Goal: Find specific page/section: Find specific page/section

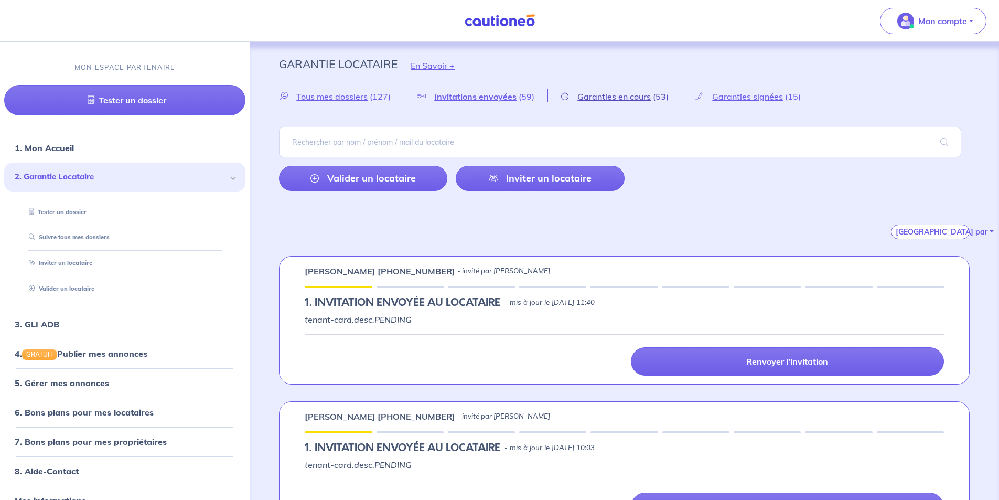
click at [624, 97] on span "Garanties en cours" at bounding box center [614, 96] width 73 height 10
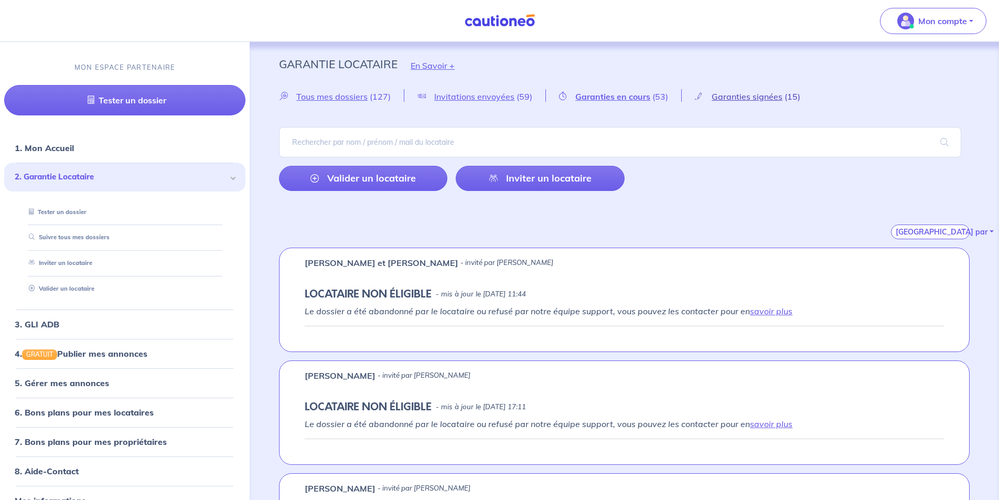
click at [722, 98] on span "Garanties signées" at bounding box center [747, 96] width 71 height 10
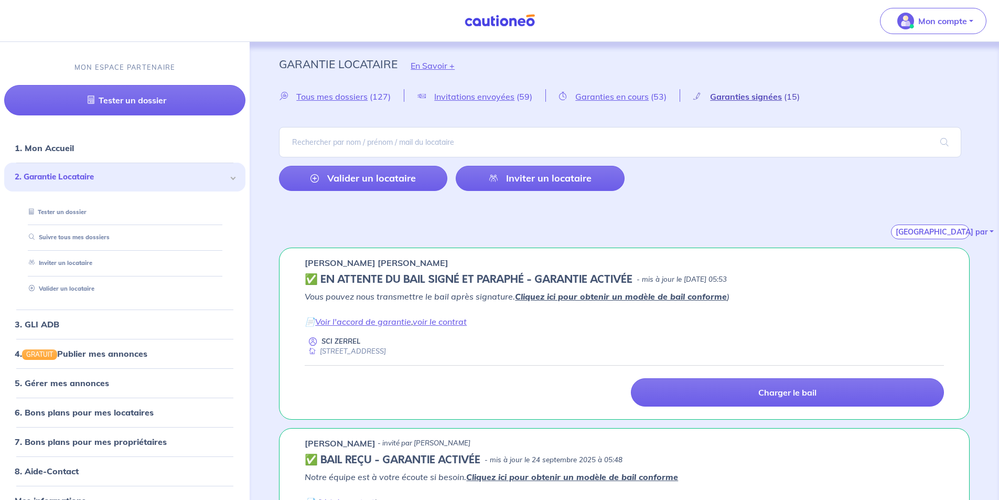
click at [766, 93] on span "Garanties signées" at bounding box center [746, 96] width 72 height 10
click at [939, 231] on button "[GEOGRAPHIC_DATA] par" at bounding box center [930, 232] width 79 height 15
click at [935, 252] on link "Du + au - récent" at bounding box center [933, 253] width 83 height 17
click at [938, 234] on button "[GEOGRAPHIC_DATA] par" at bounding box center [930, 232] width 79 height 15
click at [930, 254] on link "Du + au - récent" at bounding box center [933, 253] width 83 height 17
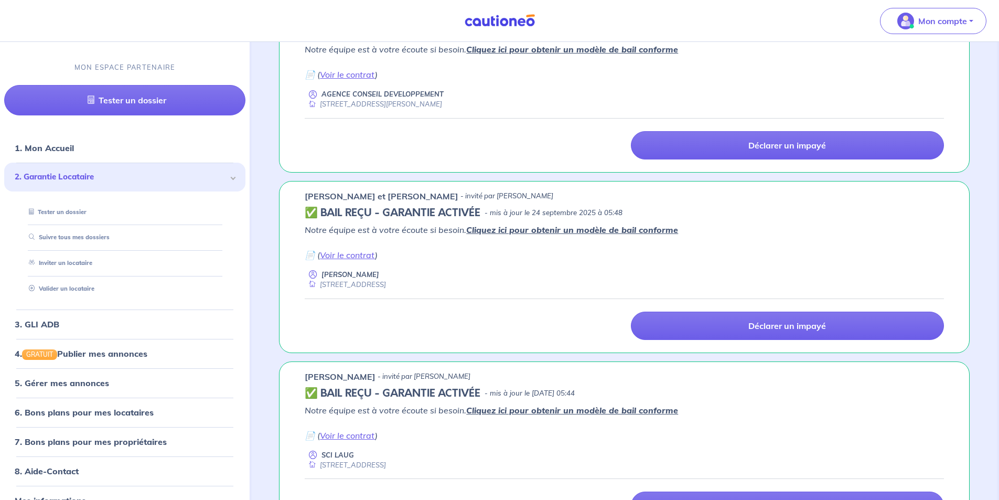
scroll to position [210, 0]
